Goal: Task Accomplishment & Management: Use online tool/utility

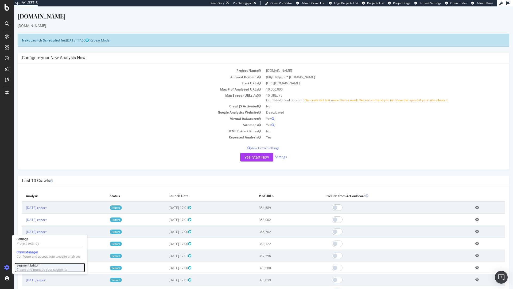
click at [26, 265] on div "Segment Editor" at bounding box center [42, 265] width 51 height 4
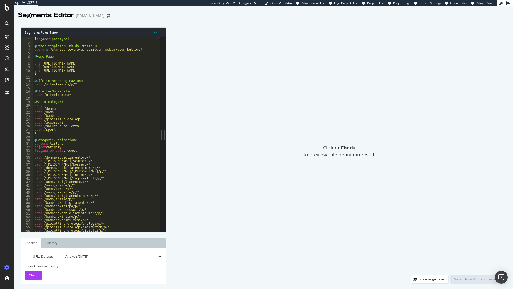
click at [123, 79] on div "[ segment : pagetype ] @ Other-template/Link-da-Prezzo_TP query rx .*utm_source…" at bounding box center [94, 137] width 123 height 201
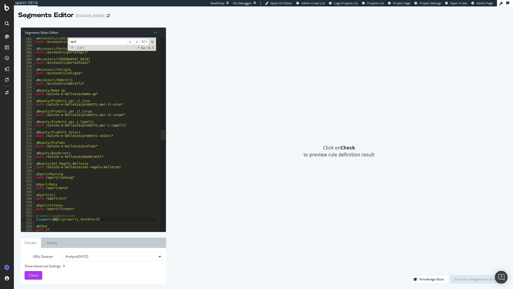
scroll to position [1047, 0]
type input "mult"
click at [68, 224] on div "@ Accessori/Cinture path /accessori/cinture* @ Accessori/Portafogli path /acces…" at bounding box center [95, 137] width 121 height 201
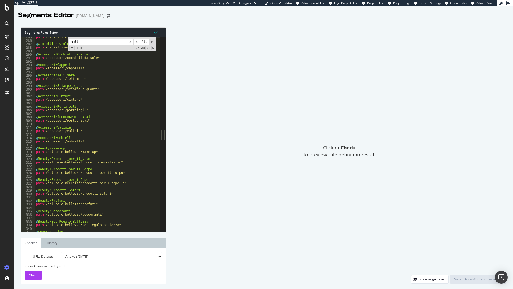
scroll to position [989, 0]
click at [152, 41] on span at bounding box center [153, 42] width 4 height 4
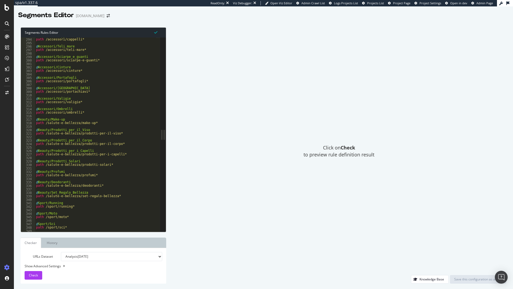
scroll to position [1047, 0]
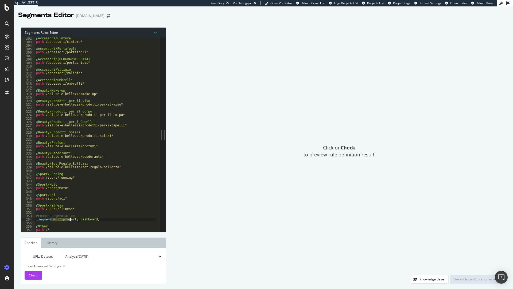
drag, startPoint x: 51, startPoint y: 219, endPoint x: 116, endPoint y: 222, distance: 64.8
click at [116, 222] on div "@ Accessori/Cinture path /accessori/cinture* @ Accessori/Portafogli path /acces…" at bounding box center [95, 137] width 121 height 201
type textarea "[segment:multiproperty_dashboard]"
click at [116, 222] on div "@ Accessori/Cinture path /accessori/cinture* @ Accessori/Portafogli path /acces…" at bounding box center [95, 134] width 121 height 194
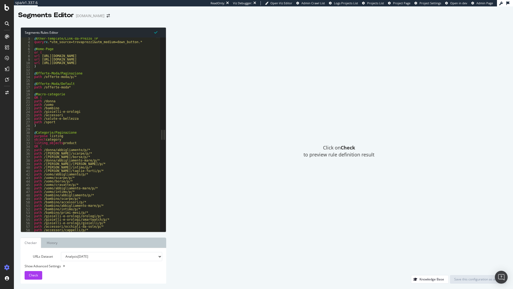
scroll to position [0, 0]
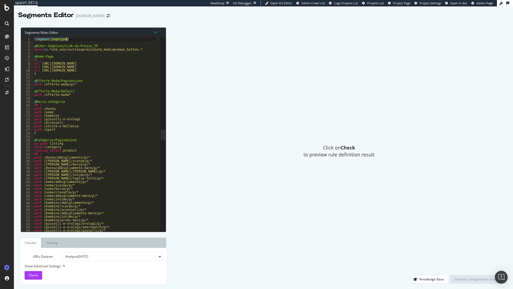
drag, startPoint x: 36, startPoint y: 40, endPoint x: 70, endPoint y: 40, distance: 33.7
click at [70, 40] on div "[ segment : pagetype ] @ Other-template/Link-da-Prezzo_TP query rx .*utm_source…" at bounding box center [94, 137] width 123 height 201
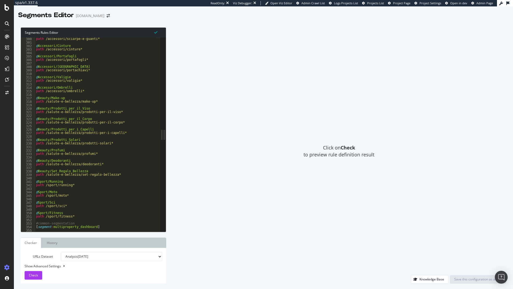
scroll to position [1047, 0]
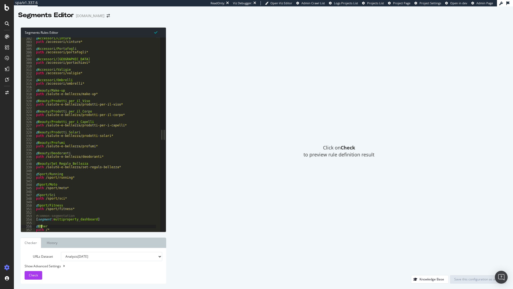
drag, startPoint x: 37, startPoint y: 228, endPoint x: 46, endPoint y: 226, distance: 8.4
click at [46, 226] on div "@ Accessori/Cinture path /accessori/cinture* @ Accessori/Portafogli path /acces…" at bounding box center [95, 137] width 121 height 201
type textarea "@Other"
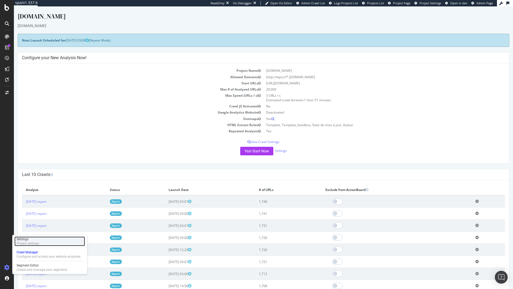
click at [31, 241] on div "Project settings" at bounding box center [28, 243] width 22 height 4
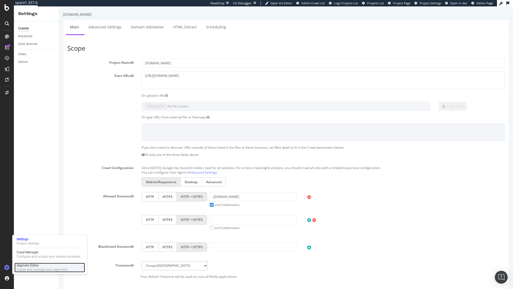
click at [25, 265] on div "Segment Editor" at bounding box center [42, 265] width 51 height 4
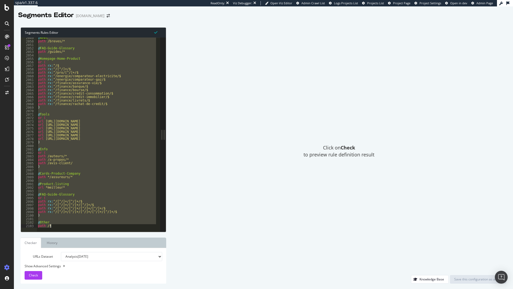
scroll to position [7121, 0]
drag, startPoint x: 64, startPoint y: 67, endPoint x: 138, endPoint y: 238, distance: 185.9
click at [138, 238] on div "Segments Rules Editor @News 2049 2050 2051 2052 2053 2054 2055 2056 2057 2058 2…" at bounding box center [94, 155] width 146 height 256
click at [254, 188] on div "Click on Check to preview rule definition result" at bounding box center [339, 150] width 335 height 247
click at [127, 183] on div "@ News path /breves/* @ FAQ-Guide-Glossary path /guides/* @ Homepage-Home-Produ…" at bounding box center [97, 134] width 120 height 194
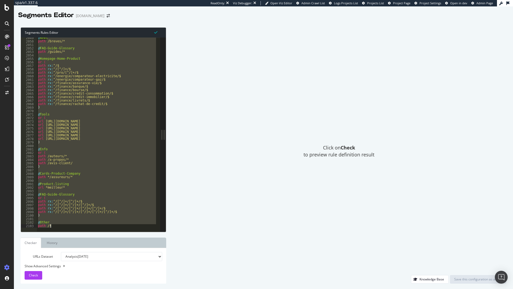
type textarea "@Product-listing"
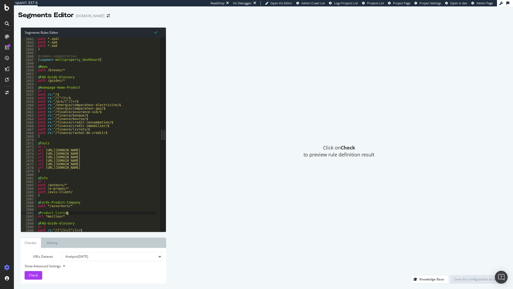
scroll to position [7063, 0]
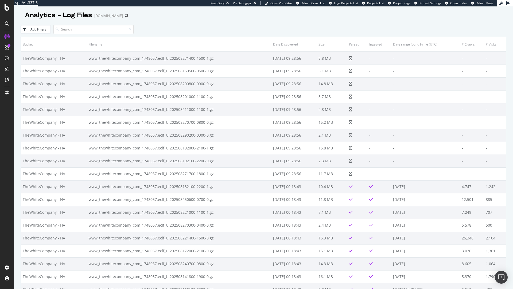
scroll to position [48, 0]
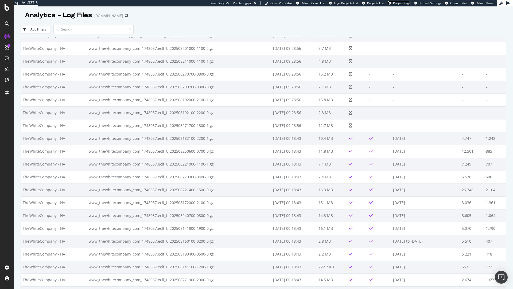
click at [404, 3] on span "Project Page" at bounding box center [401, 3] width 17 height 4
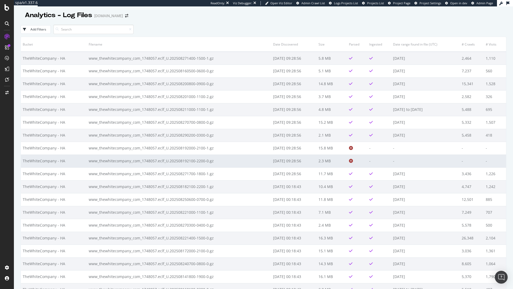
click at [316, 162] on td "2025-09-01 09:28:56" at bounding box center [293, 160] width 45 height 13
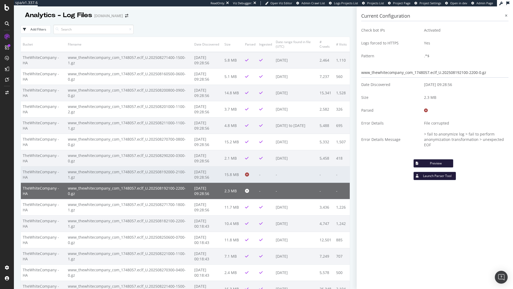
click at [238, 171] on td "15.8 MB" at bounding box center [233, 174] width 21 height 16
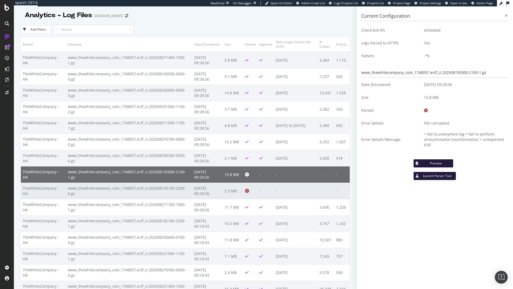
click at [241, 189] on td "2.3 MB" at bounding box center [233, 190] width 21 height 16
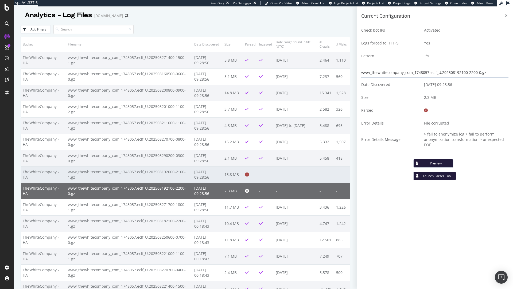
click at [231, 175] on td "15.8 MB" at bounding box center [233, 174] width 21 height 16
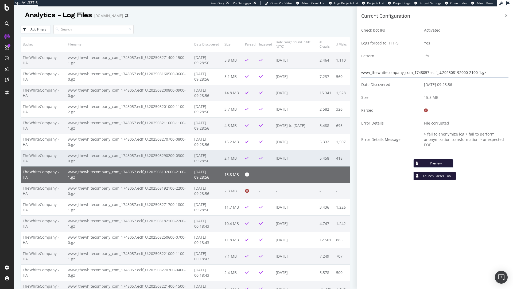
click at [229, 155] on td "2.1 MB" at bounding box center [233, 158] width 21 height 16
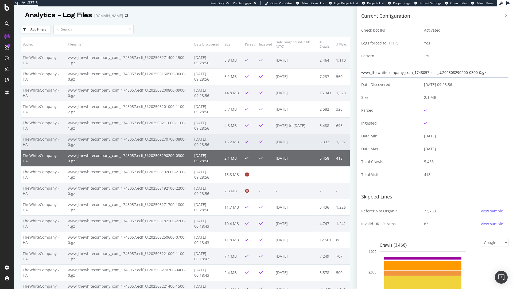
click at [223, 140] on td "15.2 MB" at bounding box center [233, 141] width 21 height 16
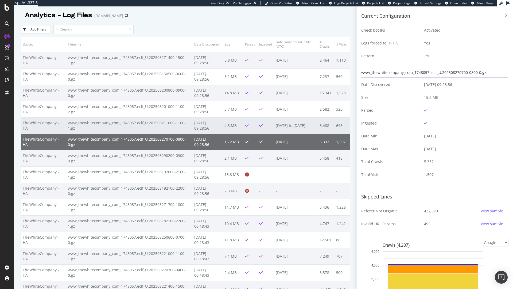
click at [233, 130] on td "4.8 MB" at bounding box center [233, 125] width 21 height 16
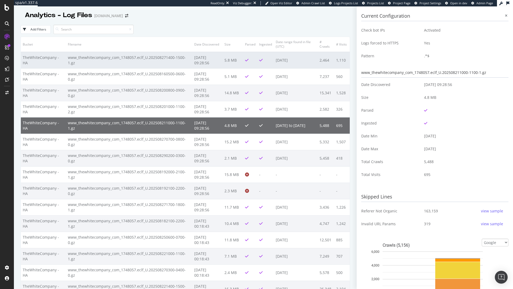
click at [225, 57] on td "5.8 MB" at bounding box center [233, 60] width 21 height 17
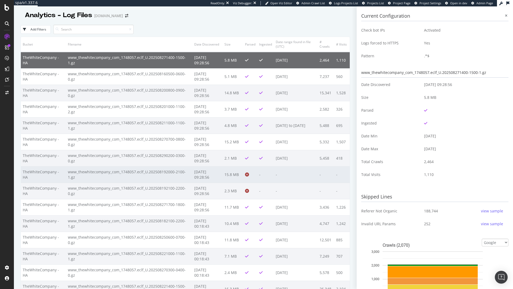
click at [241, 179] on td "15.8 MB" at bounding box center [233, 174] width 21 height 16
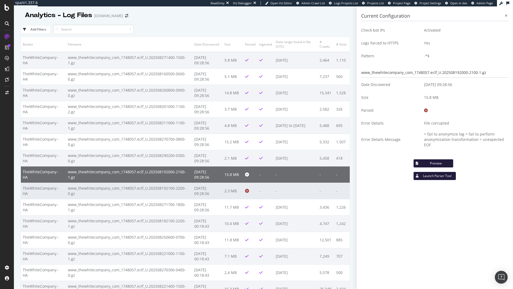
click at [235, 185] on td "2.3 MB" at bounding box center [233, 190] width 21 height 16
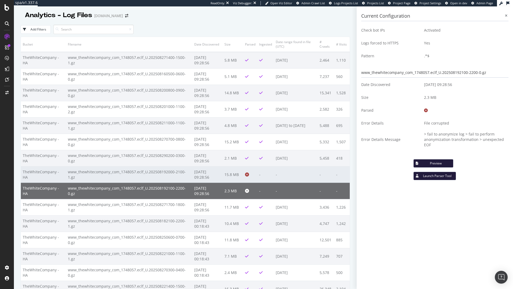
click at [277, 175] on td "-" at bounding box center [296, 174] width 44 height 16
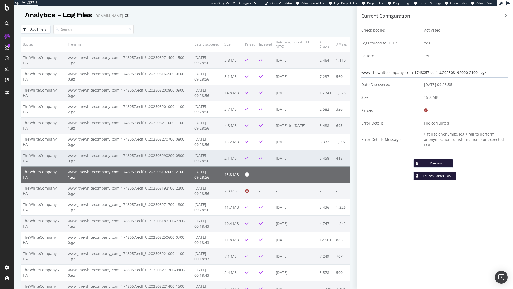
click at [285, 161] on td "2025-08-29" at bounding box center [296, 158] width 44 height 16
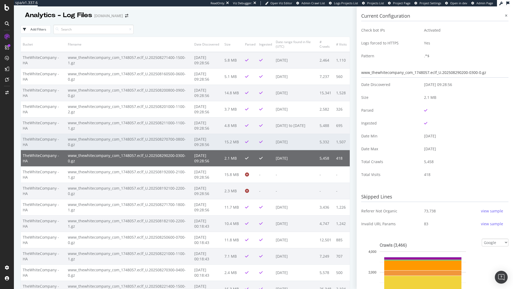
click at [296, 137] on td "2025-08-27" at bounding box center [296, 141] width 44 height 16
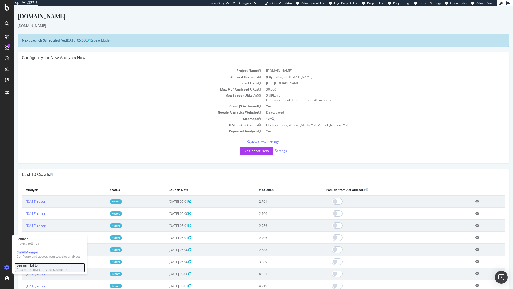
click at [24, 269] on div "Create and manage your segments" at bounding box center [42, 269] width 51 height 4
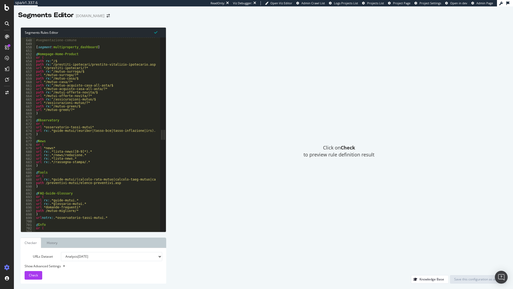
scroll to position [2190, 0]
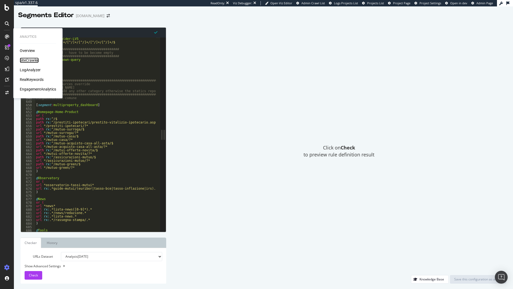
click at [30, 61] on div "SiteCrawler" at bounding box center [29, 59] width 19 height 5
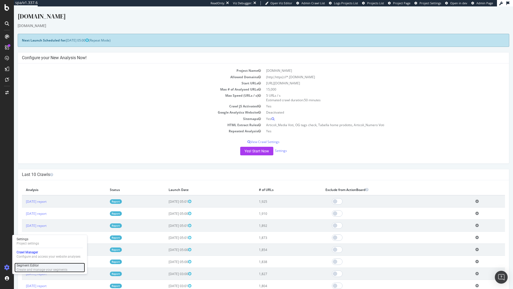
click at [26, 270] on div "Create and manage your segments" at bounding box center [42, 269] width 51 height 4
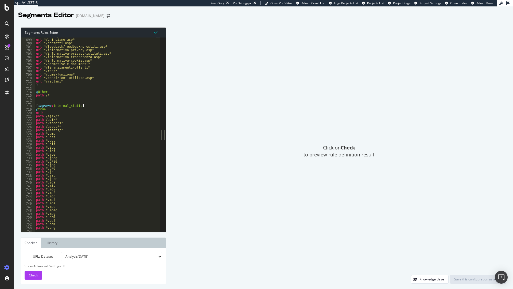
scroll to position [2368, 0]
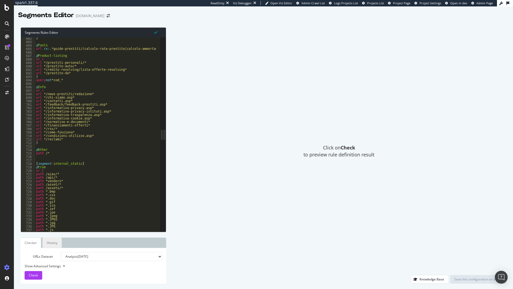
click at [52, 243] on link "History" at bounding box center [52, 242] width 19 height 10
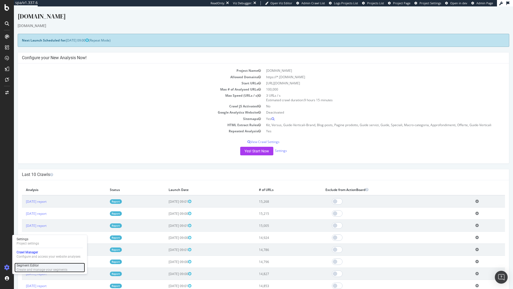
click at [28, 268] on div "Create and manage your segments" at bounding box center [42, 269] width 51 height 4
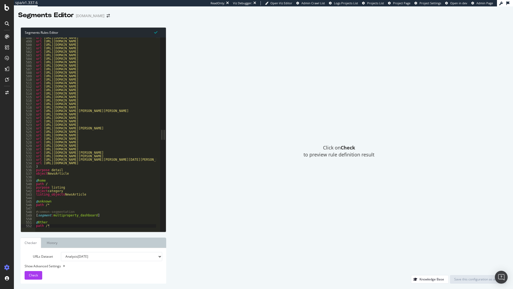
scroll to position [1729, 0]
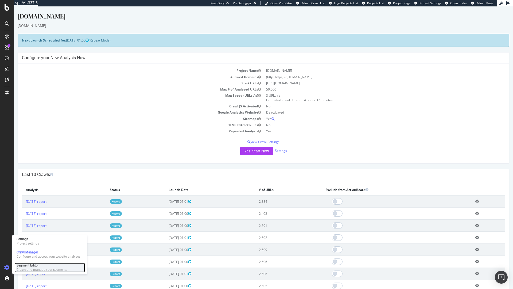
click at [30, 266] on div "Segment Editor" at bounding box center [42, 265] width 51 height 4
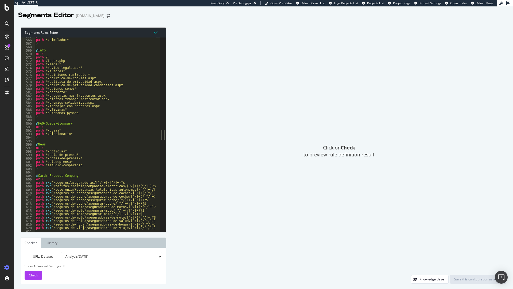
scroll to position [2021, 0]
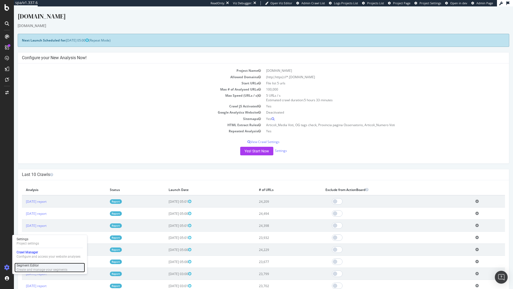
click at [27, 267] on div "Create and manage your segments" at bounding box center [42, 269] width 51 height 4
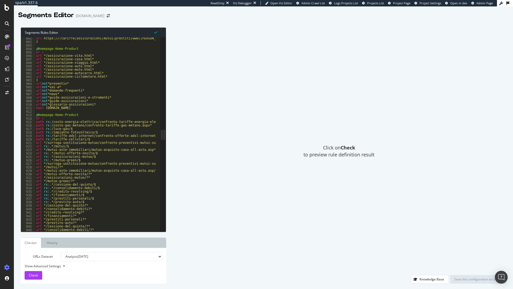
scroll to position [3066, 0]
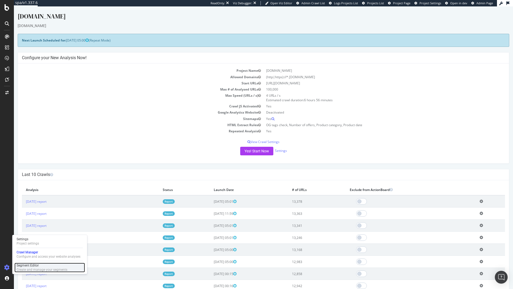
click at [38, 267] on div "Create and manage your segments" at bounding box center [42, 269] width 51 height 4
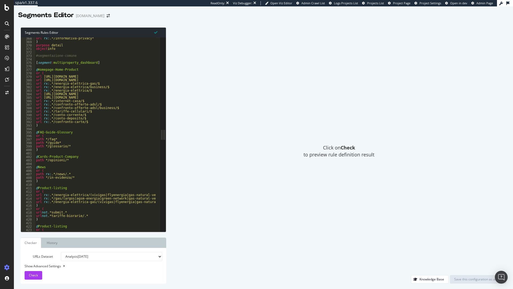
scroll to position [1248, 0]
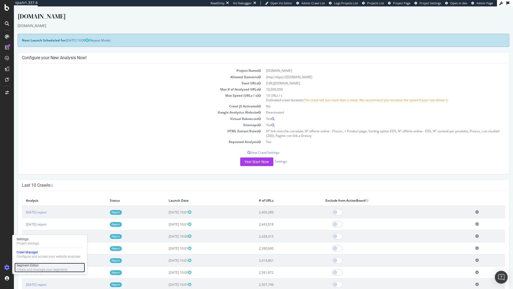
click at [30, 267] on div "Create and manage your segments" at bounding box center [42, 269] width 51 height 4
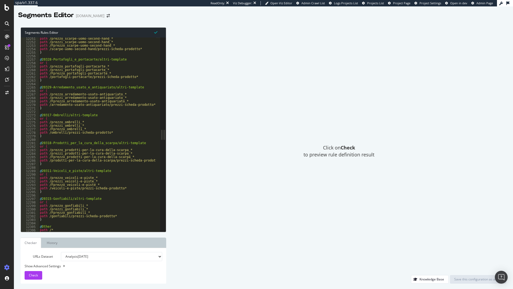
scroll to position [8573, 0]
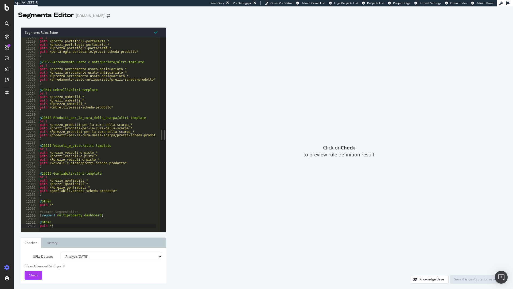
click at [63, 220] on div "or ( path /prezzo_portafogli-portacarte_* path /prezzi_portafogli-portacarte_* …" at bounding box center [116, 134] width 155 height 197
drag, startPoint x: 56, startPoint y: 216, endPoint x: 97, endPoint y: 214, distance: 41.5
click at [97, 214] on div "or ( path /prezzo_portafogli-portacarte_* path /prezzi_portafogli-portacarte_* …" at bounding box center [116, 134] width 155 height 197
type textarea "[segment:multiproperty_dashboard]"
